Goal: Navigation & Orientation: Find specific page/section

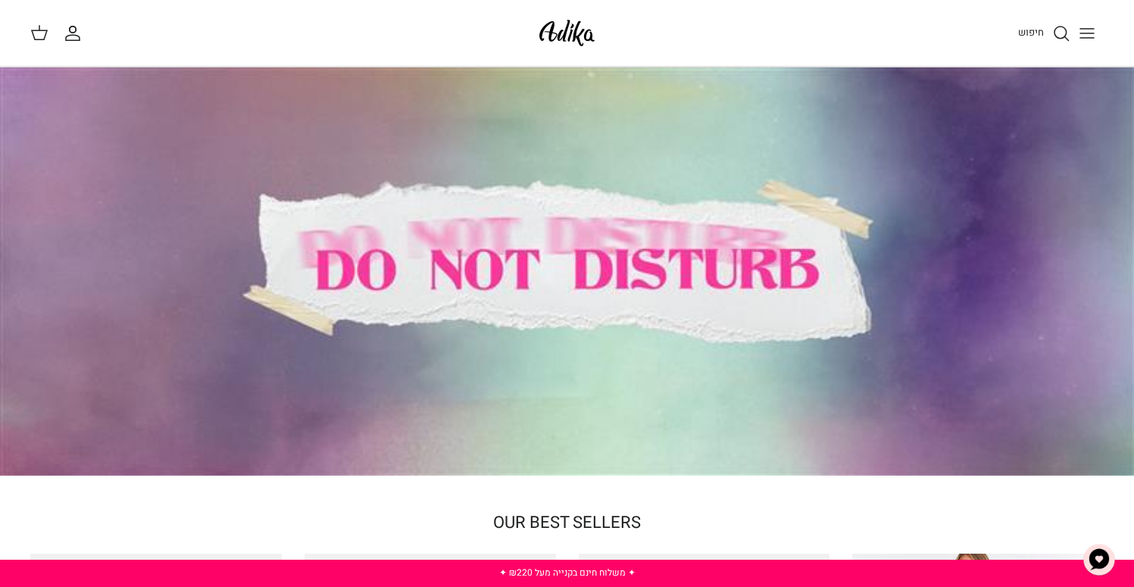
click at [1087, 30] on icon "Toggle menu" at bounding box center [1087, 33] width 18 height 18
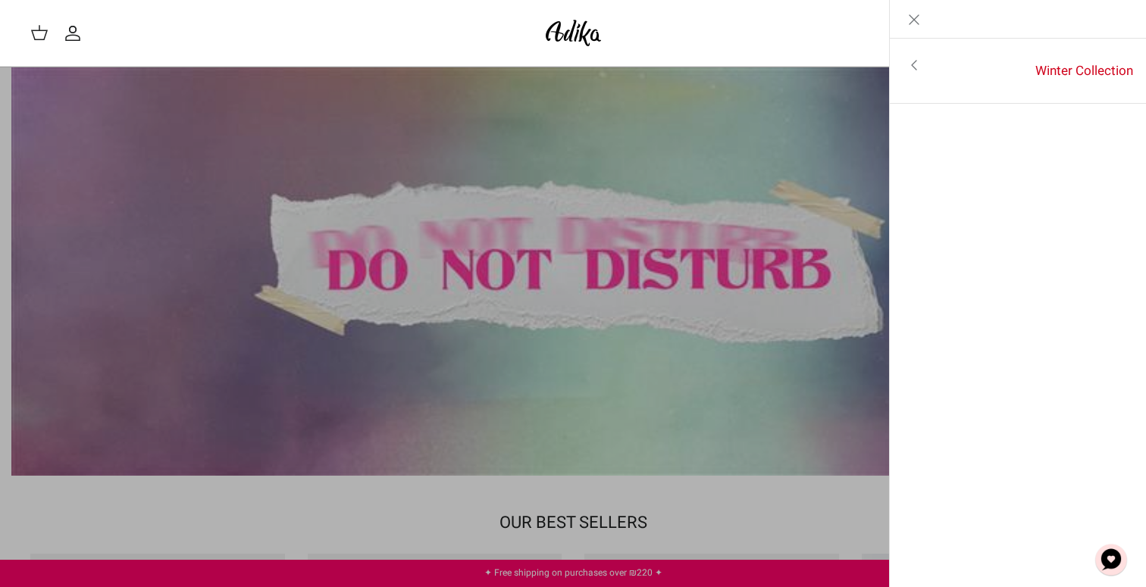
click at [637, 23] on div "Search" at bounding box center [869, 33] width 496 height 33
click at [916, 17] on icon "Close" at bounding box center [914, 20] width 18 height 18
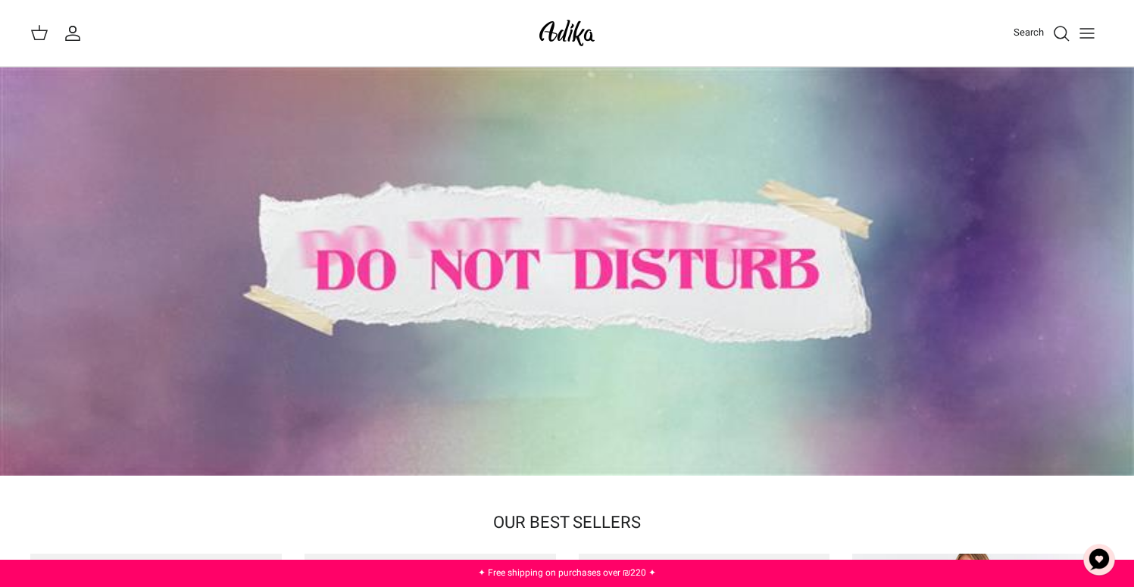
click at [1084, 32] on icon "Toggle menu" at bounding box center [1087, 33] width 18 height 18
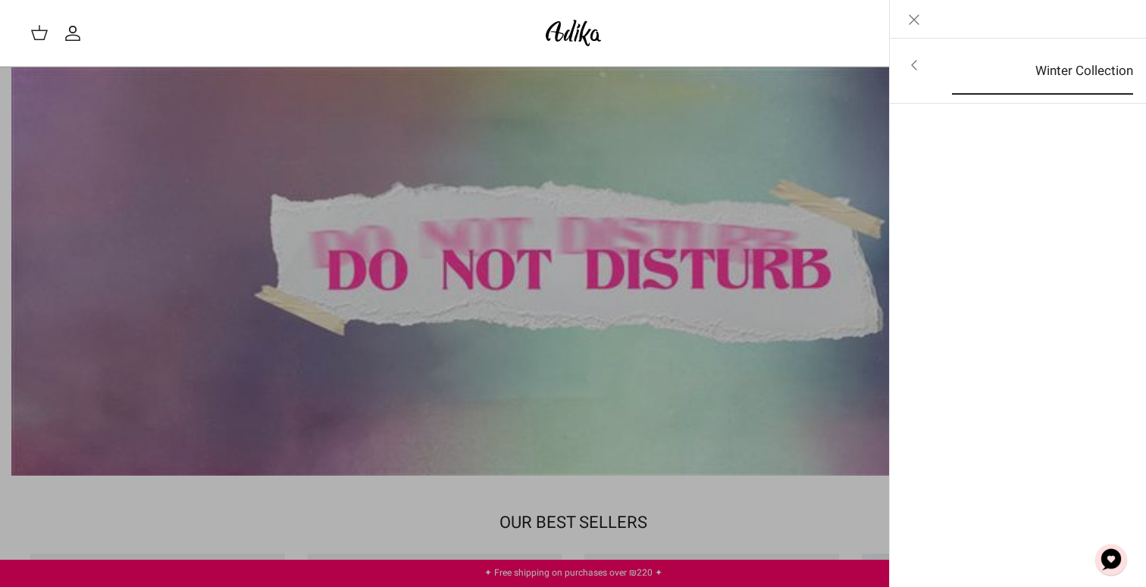
click at [1100, 71] on font "Winter Collection" at bounding box center [1084, 70] width 98 height 19
click at [1086, 64] on font "For all items" at bounding box center [1088, 66] width 70 height 19
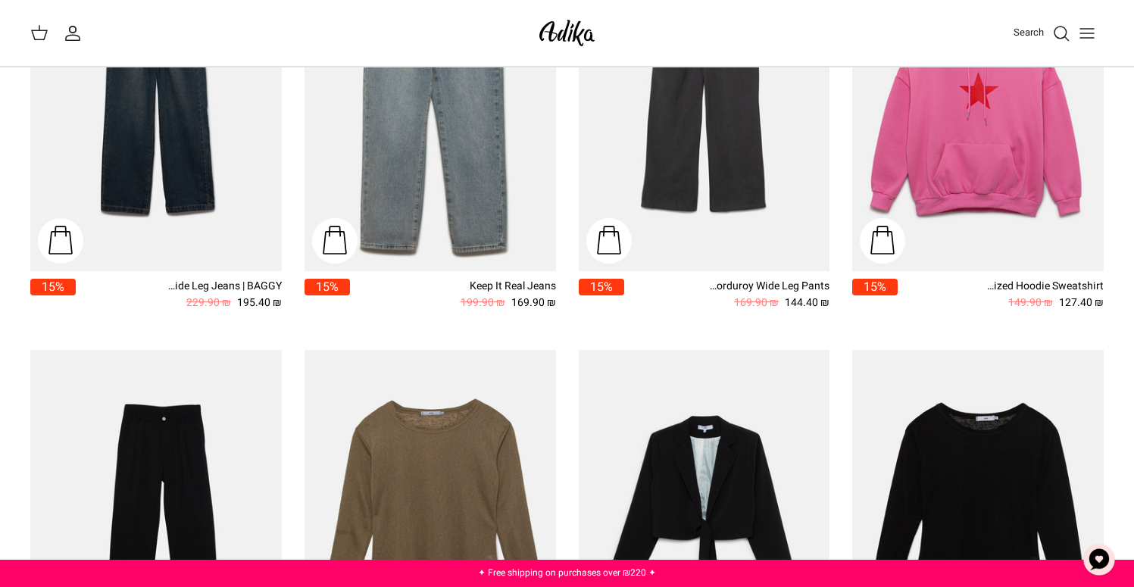
scroll to position [2065, 0]
